Goal: Task Accomplishment & Management: Manage account settings

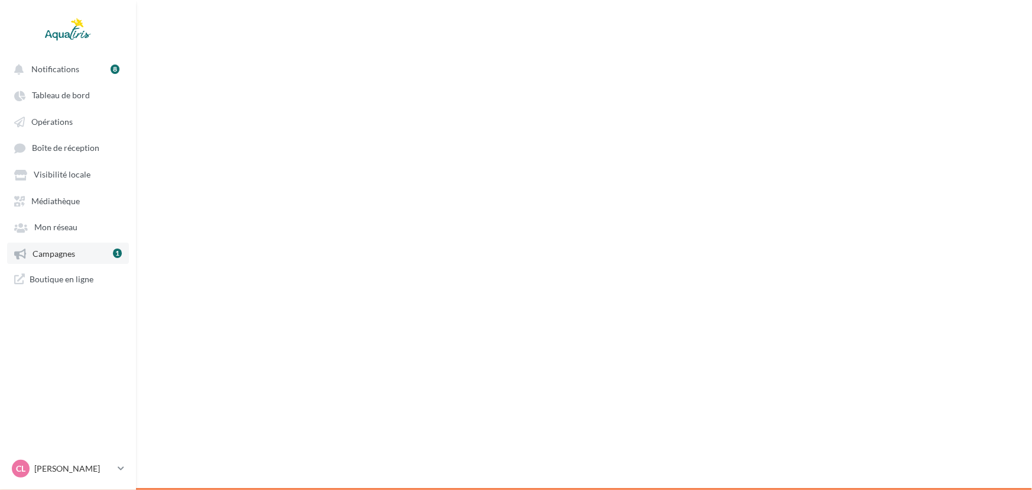
click at [30, 244] on link "Campagnes 1" at bounding box center [68, 253] width 122 height 21
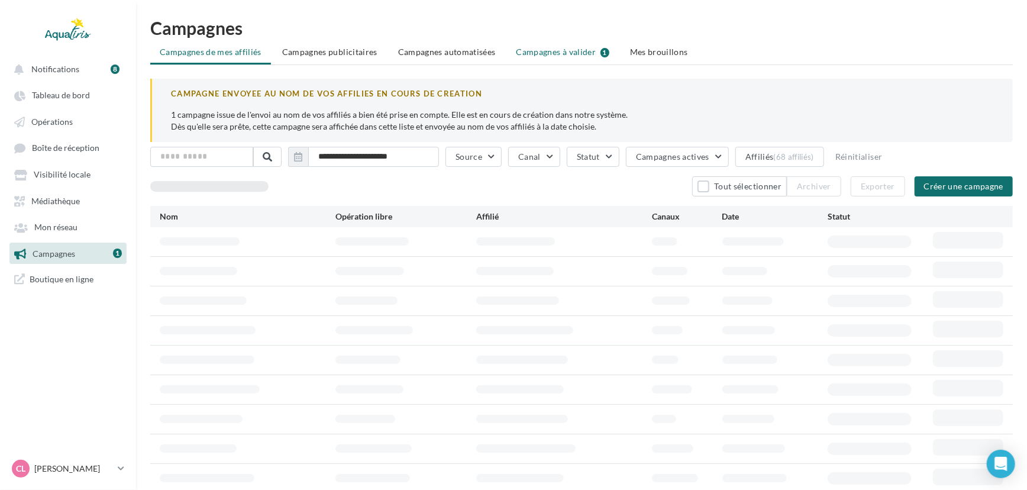
click at [589, 54] on span "Campagnes à valider" at bounding box center [557, 52] width 80 height 12
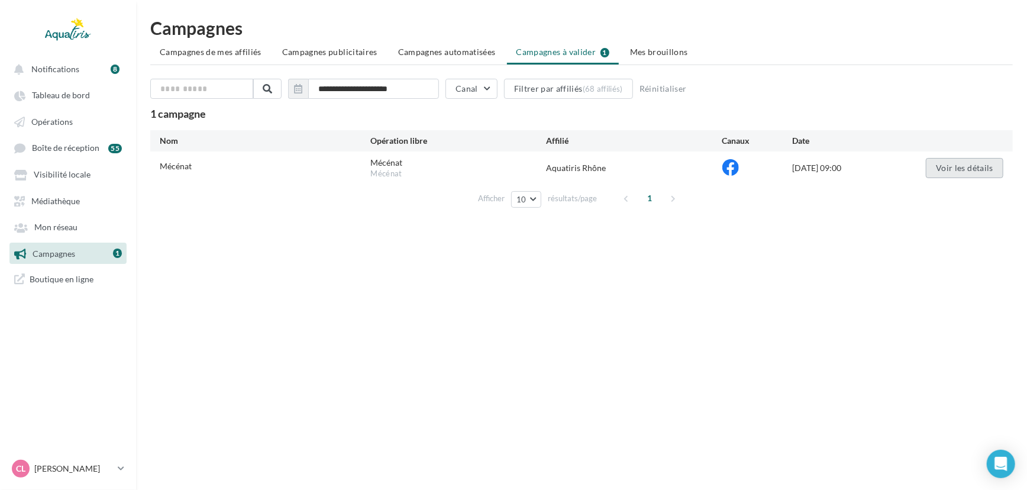
click at [950, 160] on button "Voir les détails" at bounding box center [965, 168] width 78 height 20
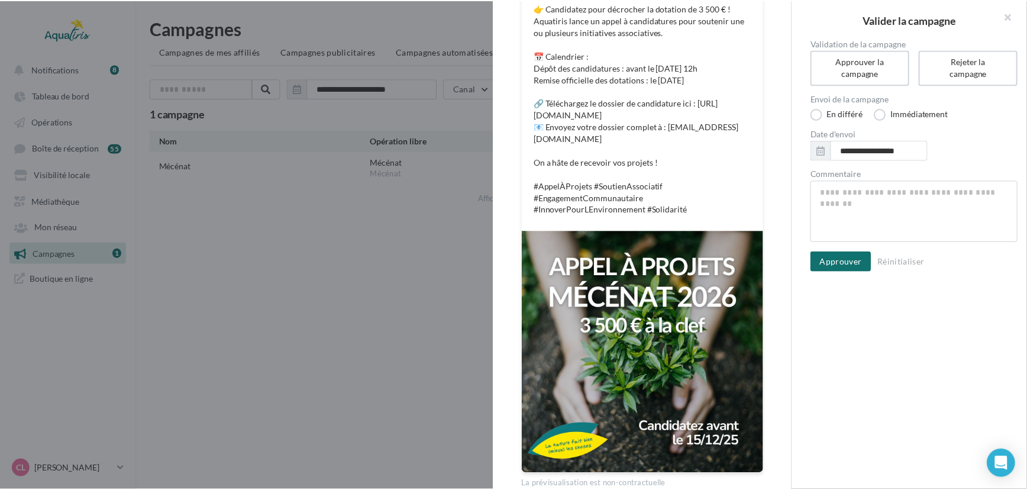
scroll to position [284, 0]
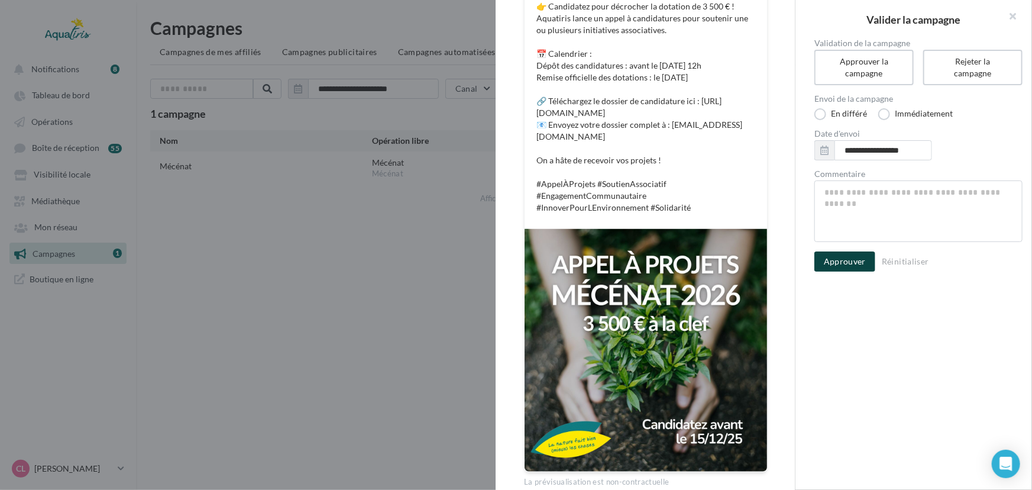
click at [851, 266] on button "Approuver" at bounding box center [845, 261] width 61 height 20
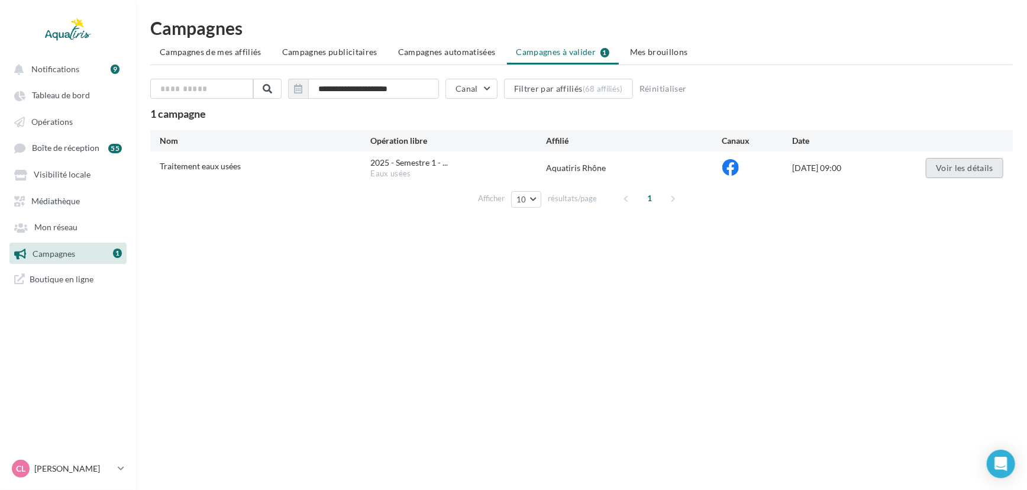
click at [948, 163] on button "Voir les détails" at bounding box center [965, 168] width 78 height 20
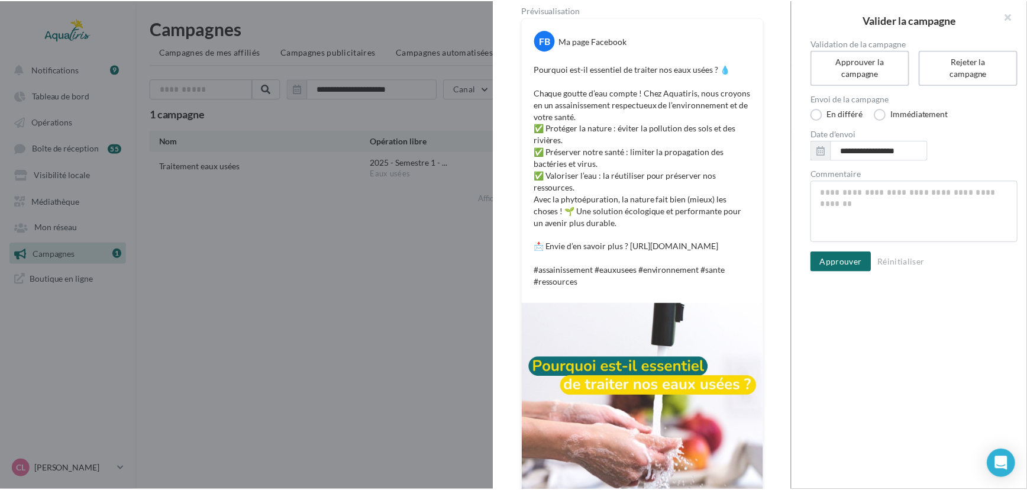
scroll to position [157, 0]
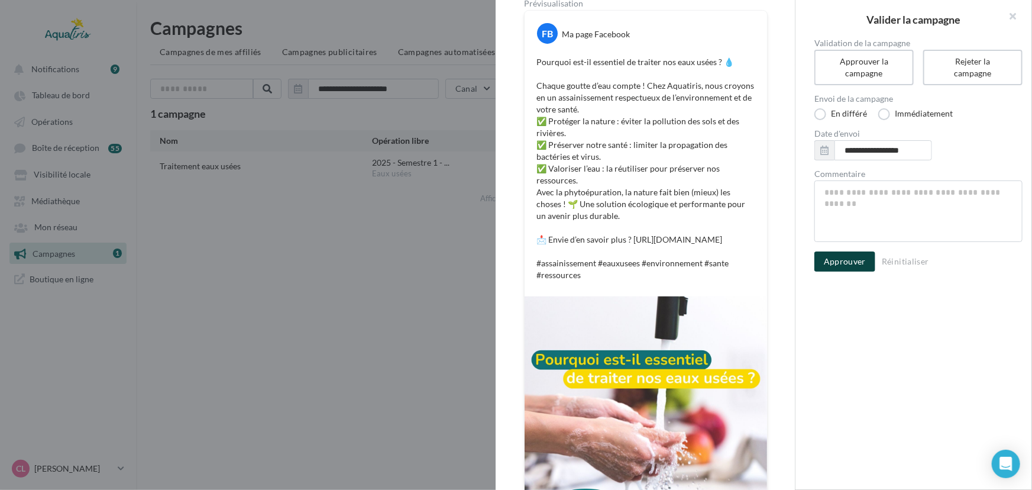
click at [848, 258] on button "Approuver" at bounding box center [845, 261] width 61 height 20
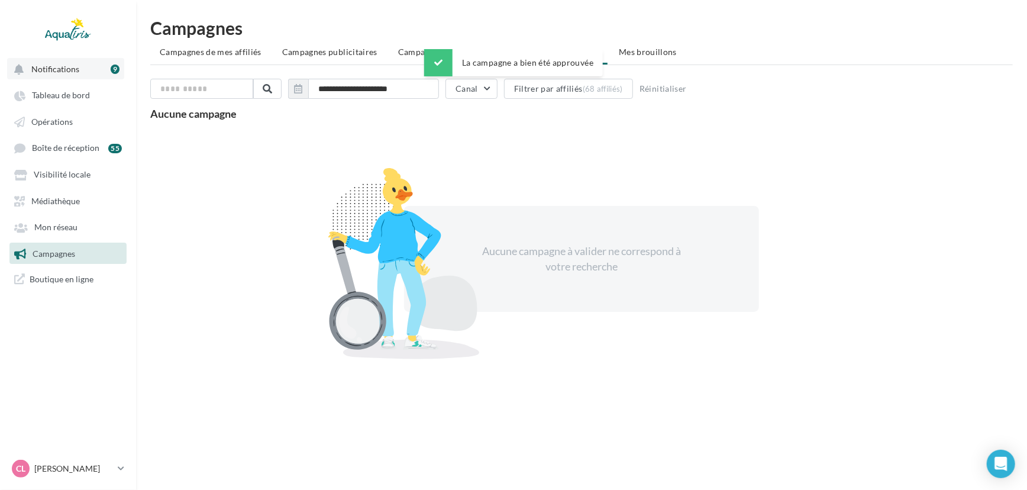
click at [96, 67] on button "Notifications 9" at bounding box center [65, 68] width 117 height 21
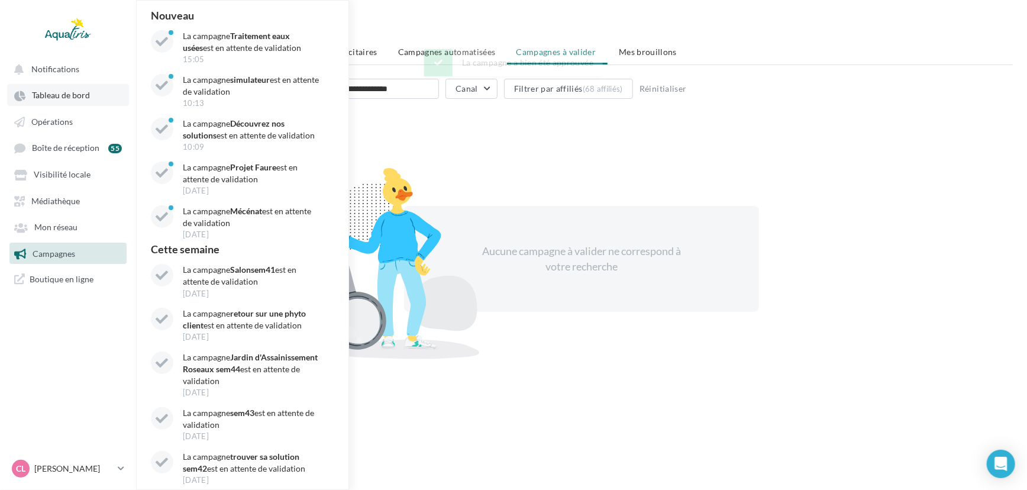
click at [68, 92] on span "Tableau de bord" at bounding box center [61, 96] width 58 height 10
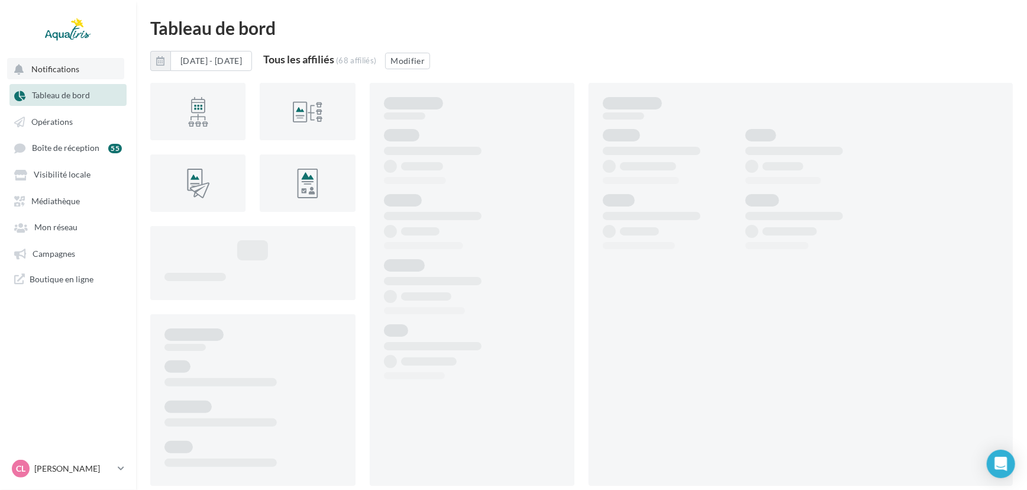
click at [71, 73] on span "Notifications" at bounding box center [55, 69] width 48 height 10
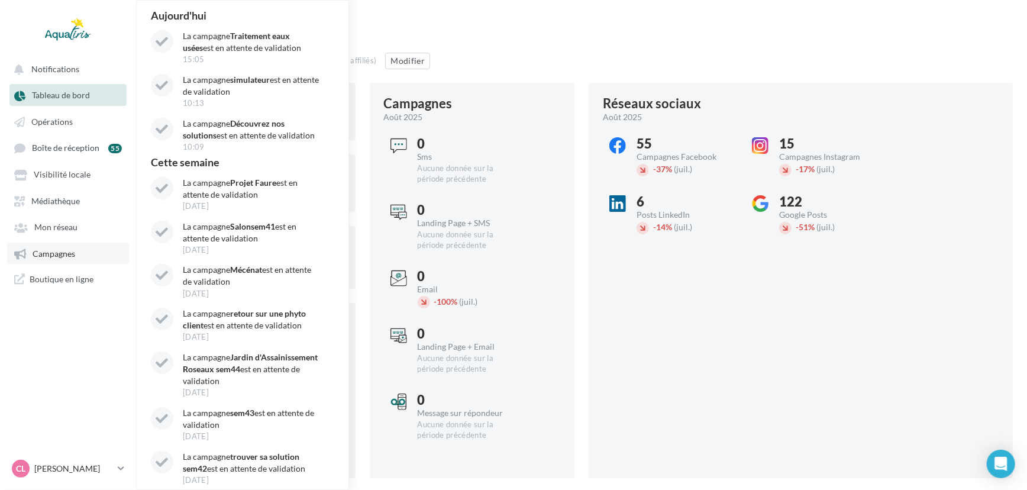
click at [69, 244] on link "Campagnes" at bounding box center [68, 253] width 122 height 21
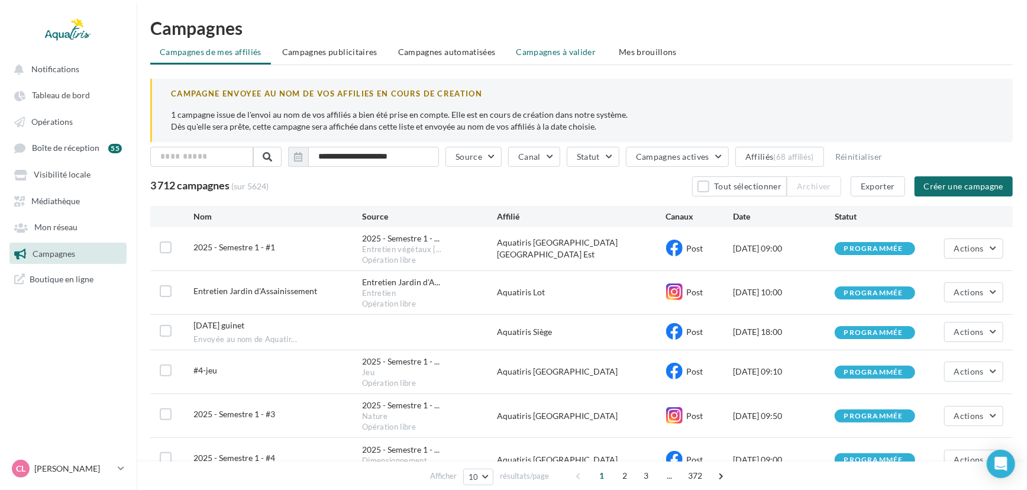
click at [571, 47] on span "Campagnes à valider" at bounding box center [557, 52] width 80 height 12
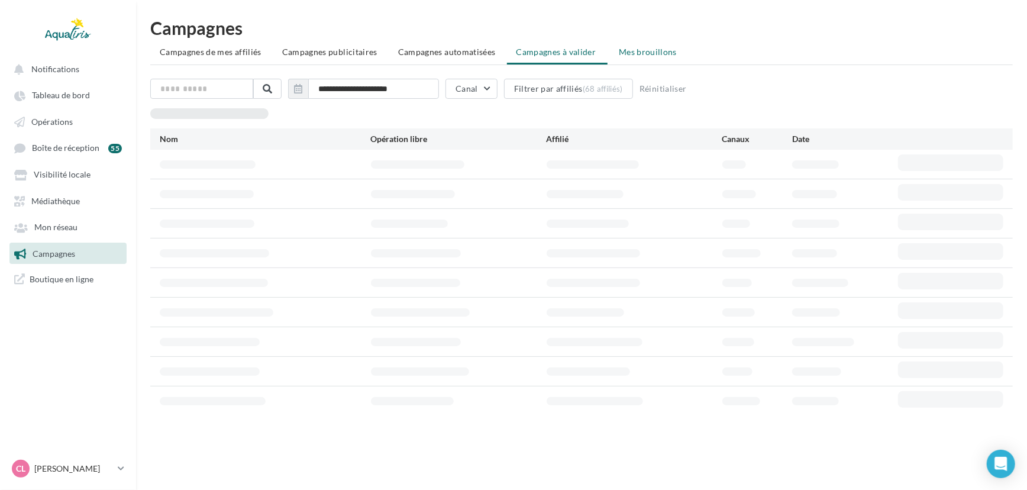
click at [633, 46] on li "Mes brouillons" at bounding box center [647, 51] width 77 height 21
